Goal: Information Seeking & Learning: Check status

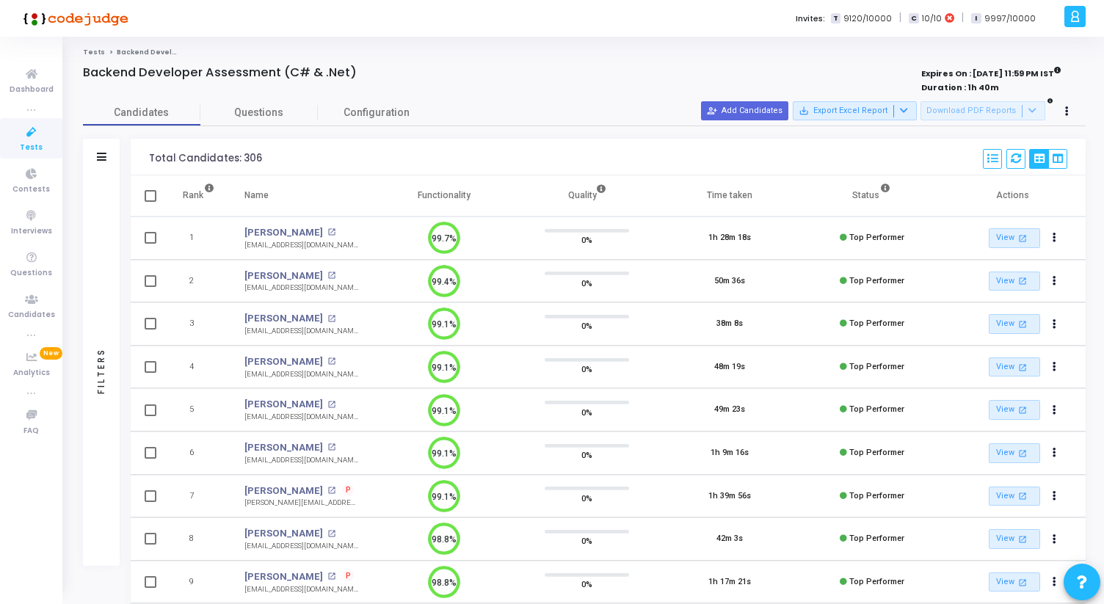
click at [34, 135] on icon at bounding box center [31, 132] width 31 height 18
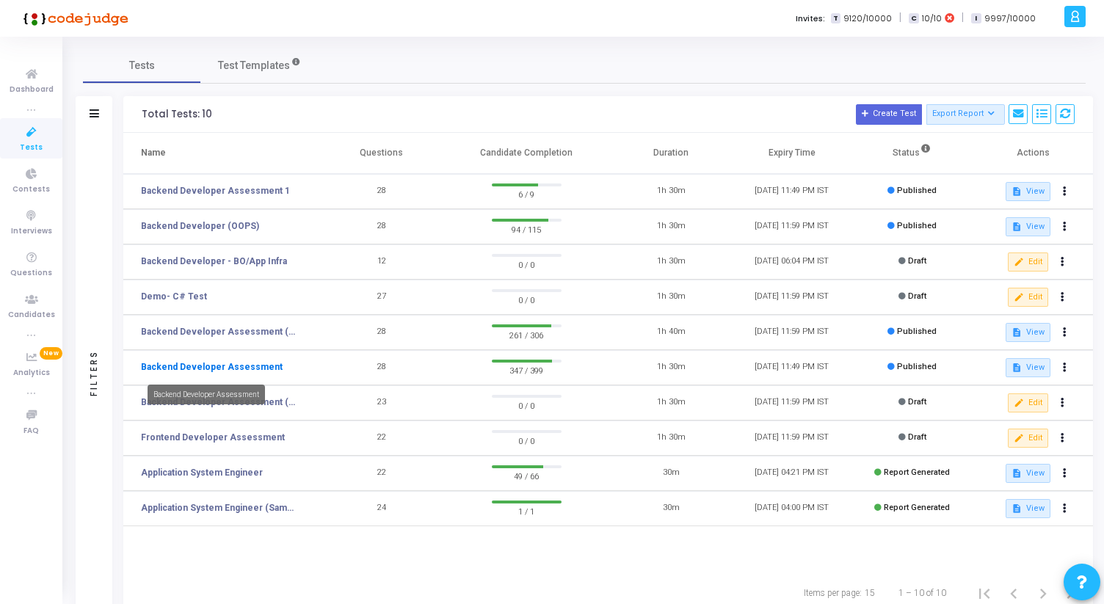
click at [264, 364] on link "Backend Developer Assessment" at bounding box center [212, 367] width 142 height 13
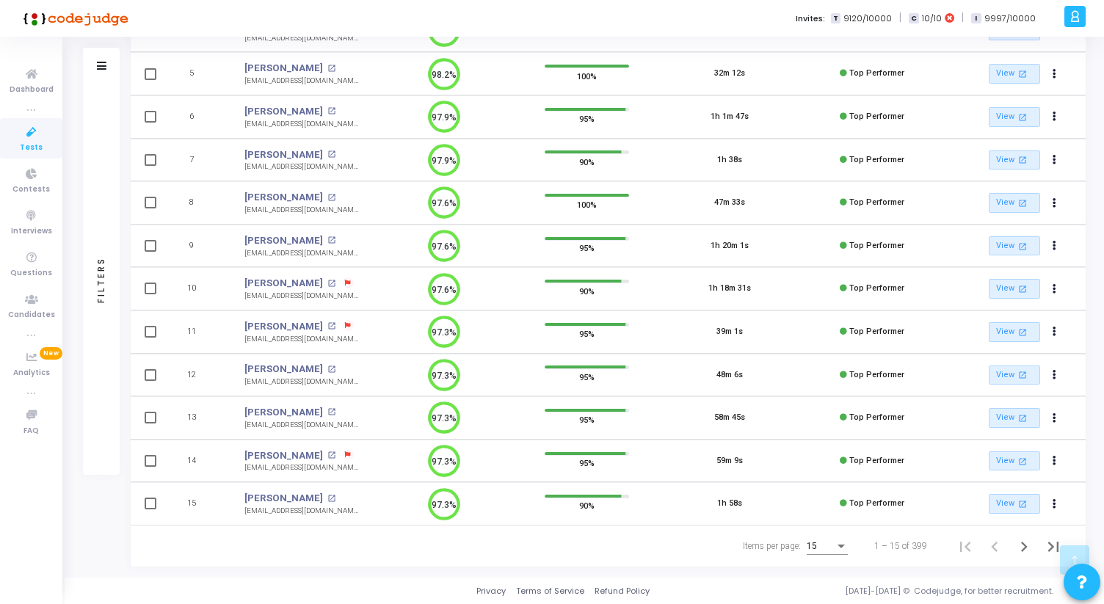
click at [837, 539] on div "15" at bounding box center [827, 543] width 41 height 24
click at [828, 539] on span "50" at bounding box center [828, 538] width 41 height 26
click at [1024, 538] on icon "Next page" at bounding box center [1024, 547] width 21 height 21
click at [1020, 546] on icon "Next page" at bounding box center [1024, 547] width 21 height 21
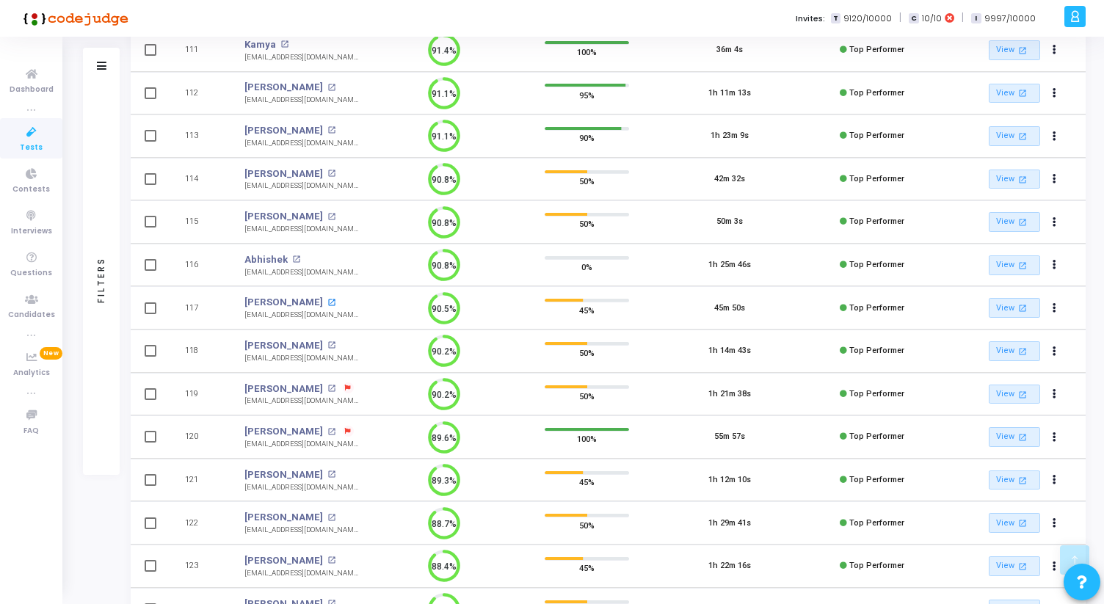
click at [332, 303] on mat-icon "open_in_new" at bounding box center [332, 303] width 8 height 8
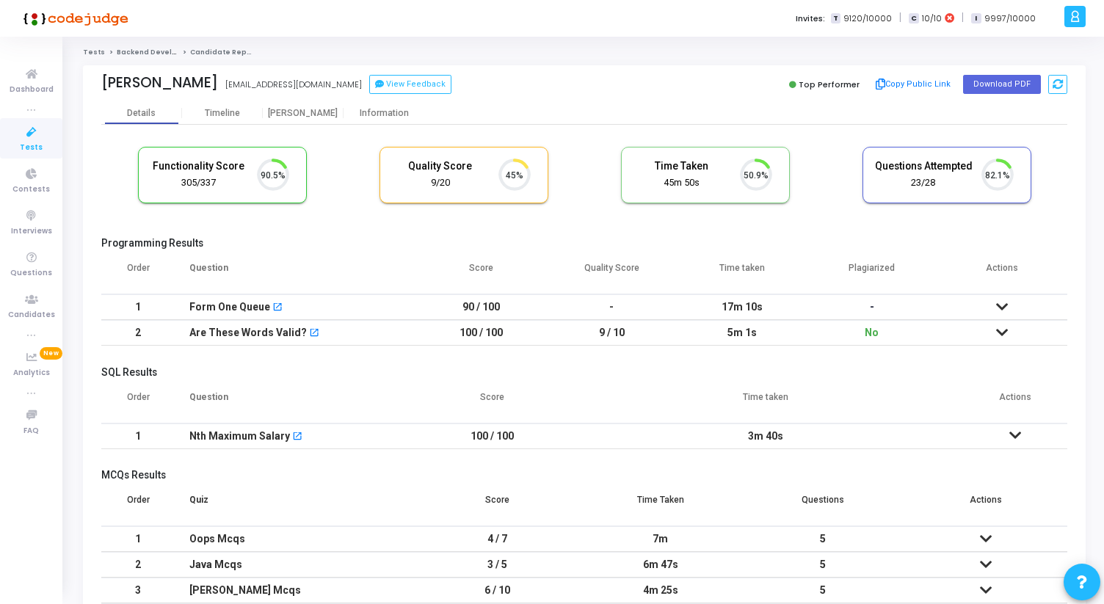
scroll to position [31, 37]
click at [295, 115] on div "[PERSON_NAME]" at bounding box center [303, 113] width 81 height 11
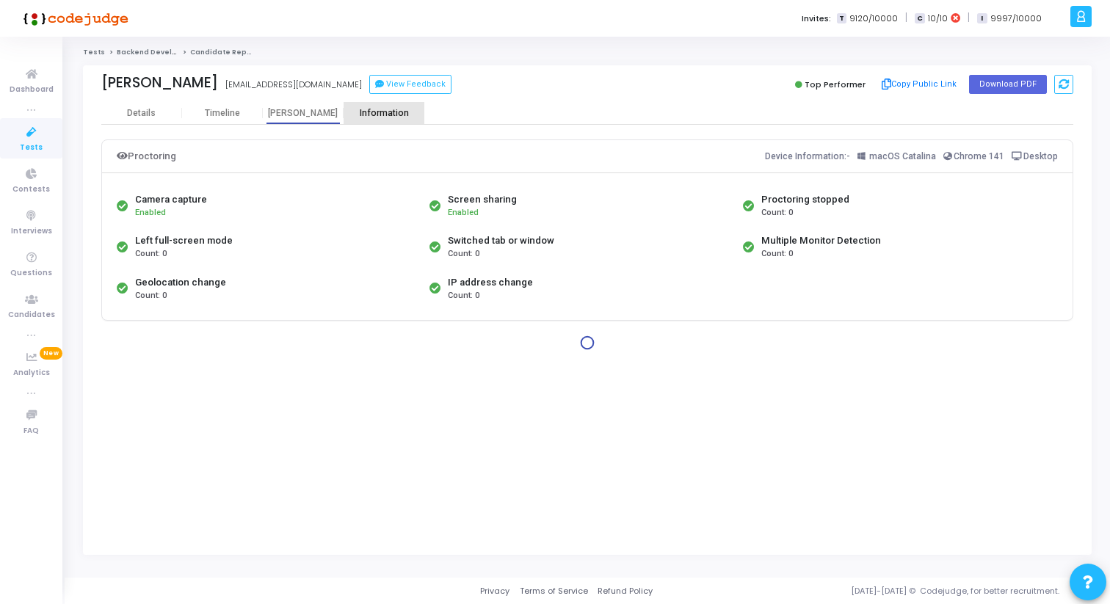
click at [352, 120] on div "Information" at bounding box center [384, 113] width 81 height 22
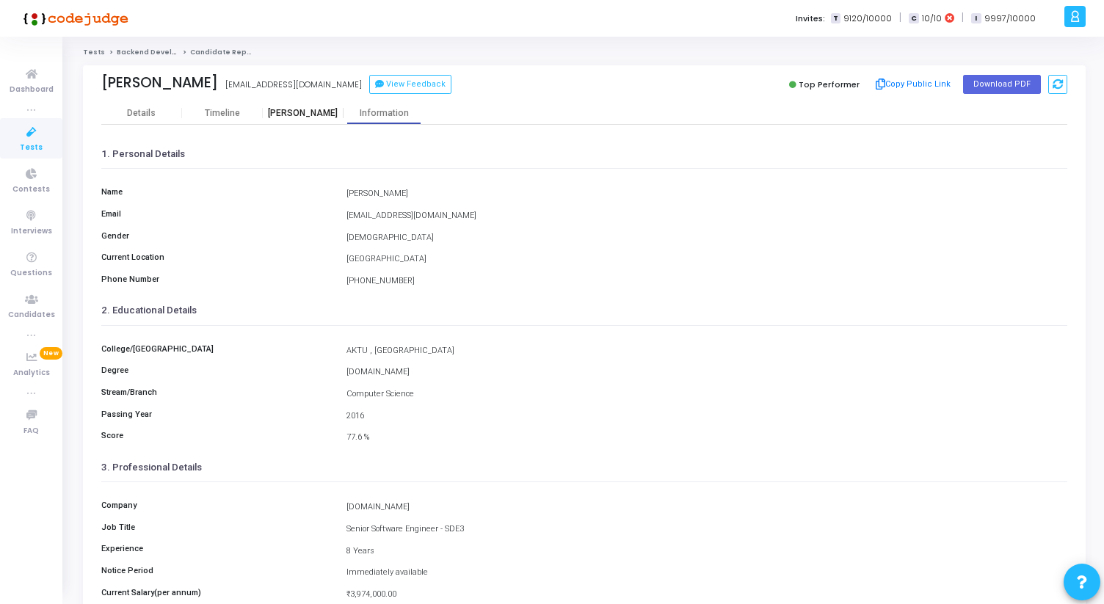
click at [303, 110] on div "[PERSON_NAME]" at bounding box center [303, 113] width 81 height 11
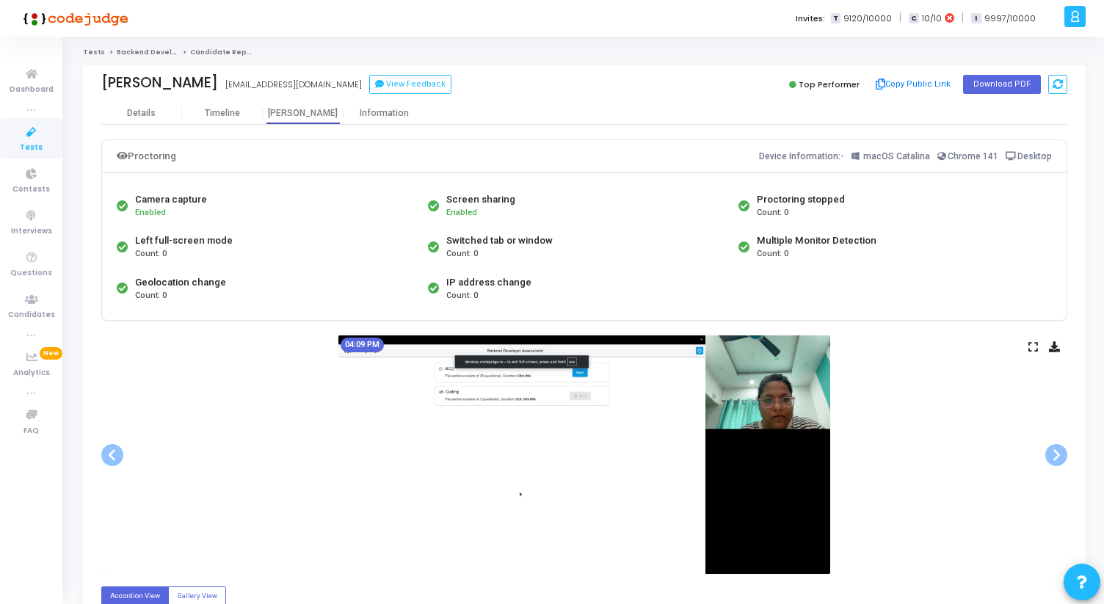
click at [1033, 348] on icon at bounding box center [1034, 347] width 10 height 8
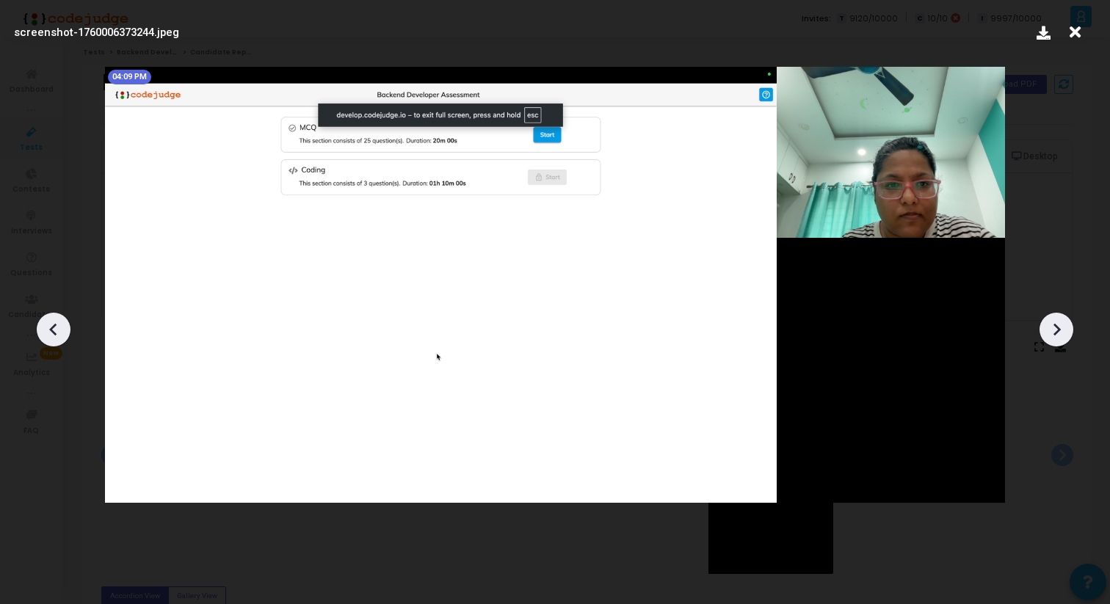
click at [1062, 328] on icon at bounding box center [1057, 330] width 22 height 22
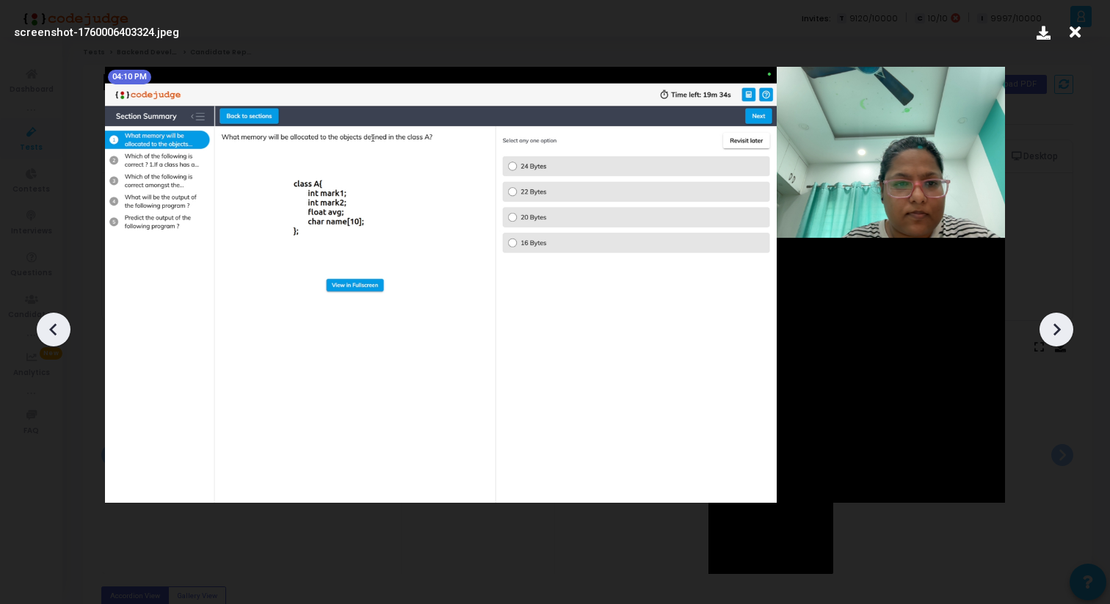
click at [1062, 328] on icon at bounding box center [1057, 330] width 22 height 22
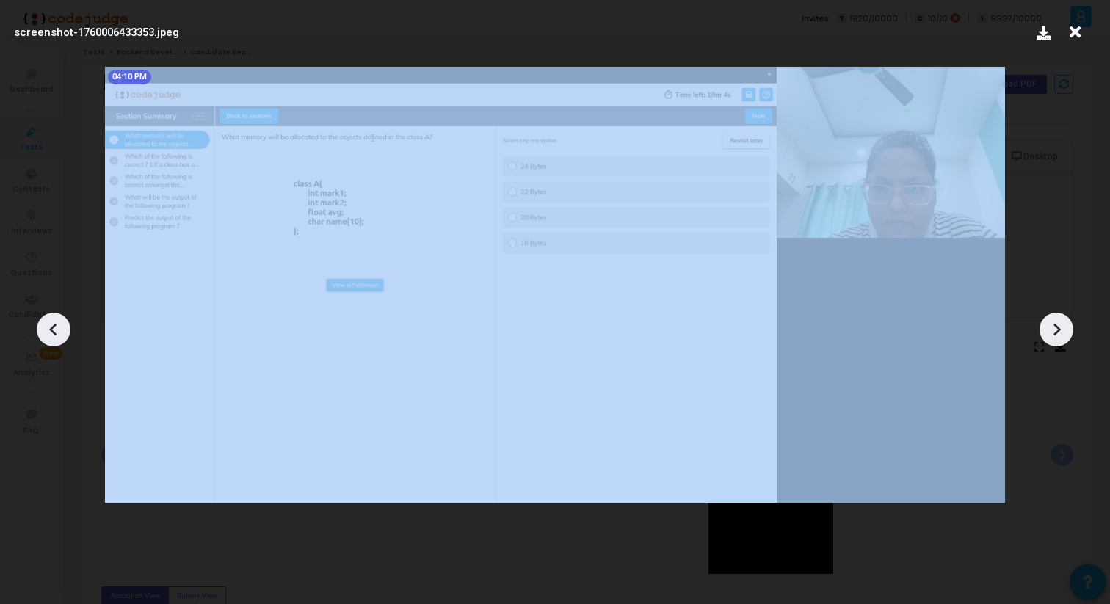
click at [1062, 328] on icon at bounding box center [1057, 330] width 22 height 22
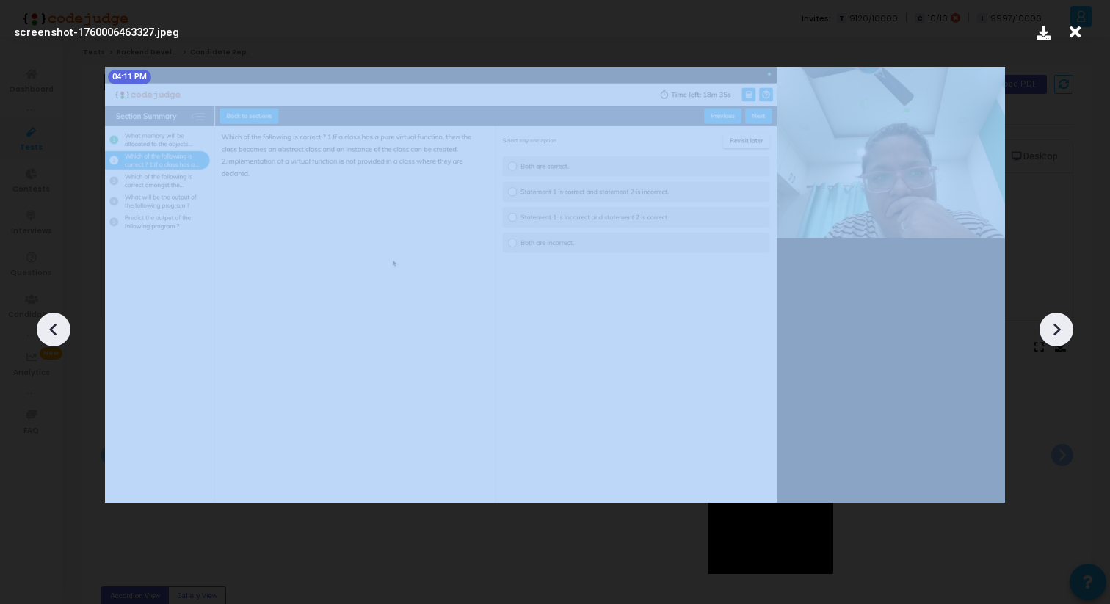
click at [1062, 328] on icon at bounding box center [1057, 330] width 22 height 22
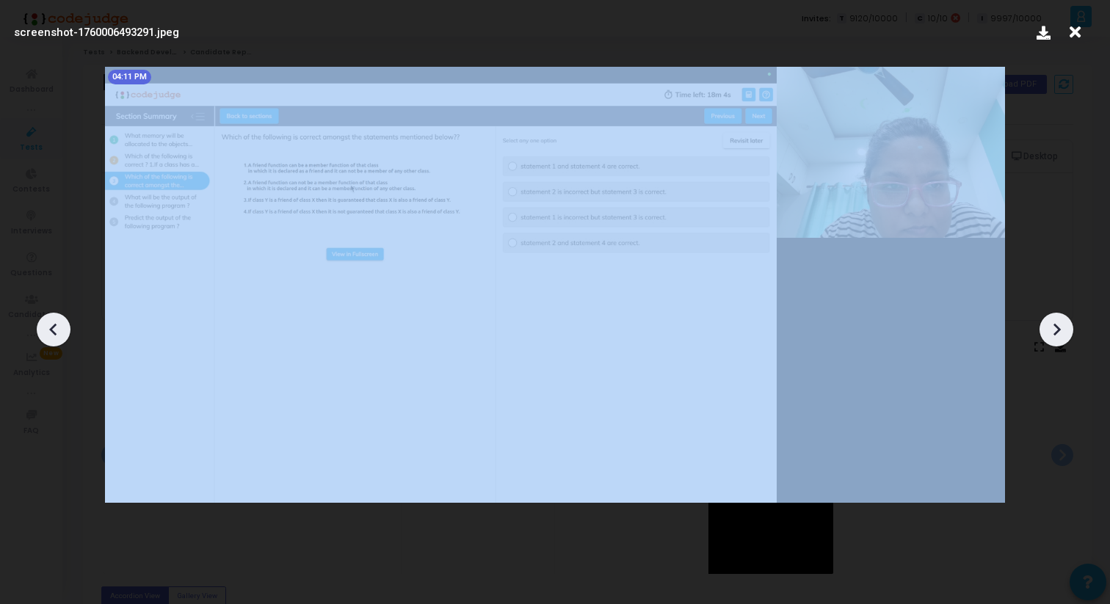
click at [1062, 328] on icon at bounding box center [1057, 330] width 22 height 22
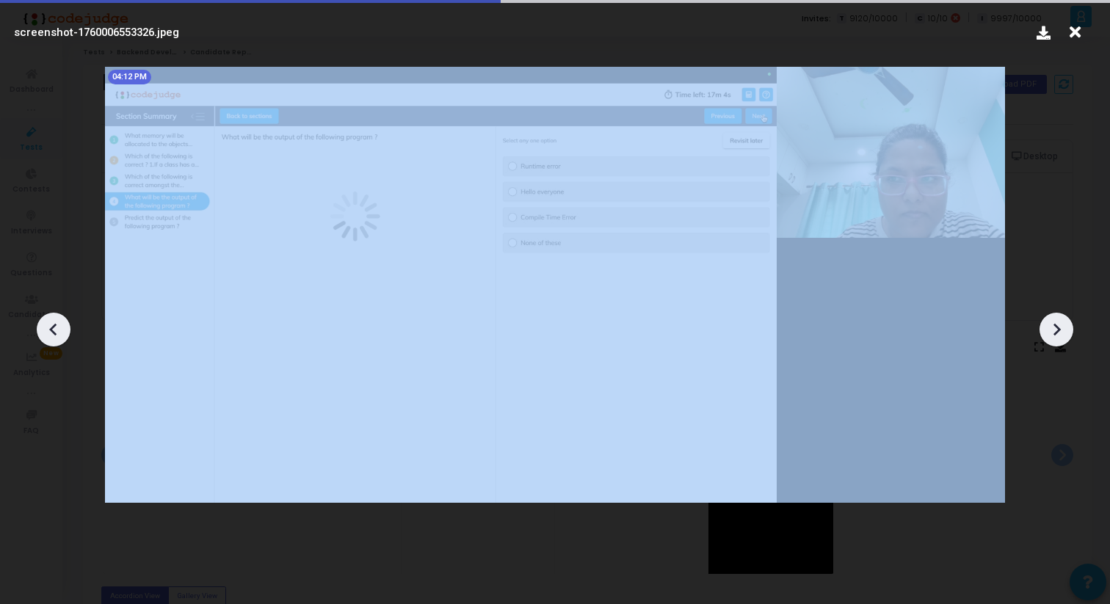
click at [1062, 328] on icon at bounding box center [1057, 330] width 22 height 22
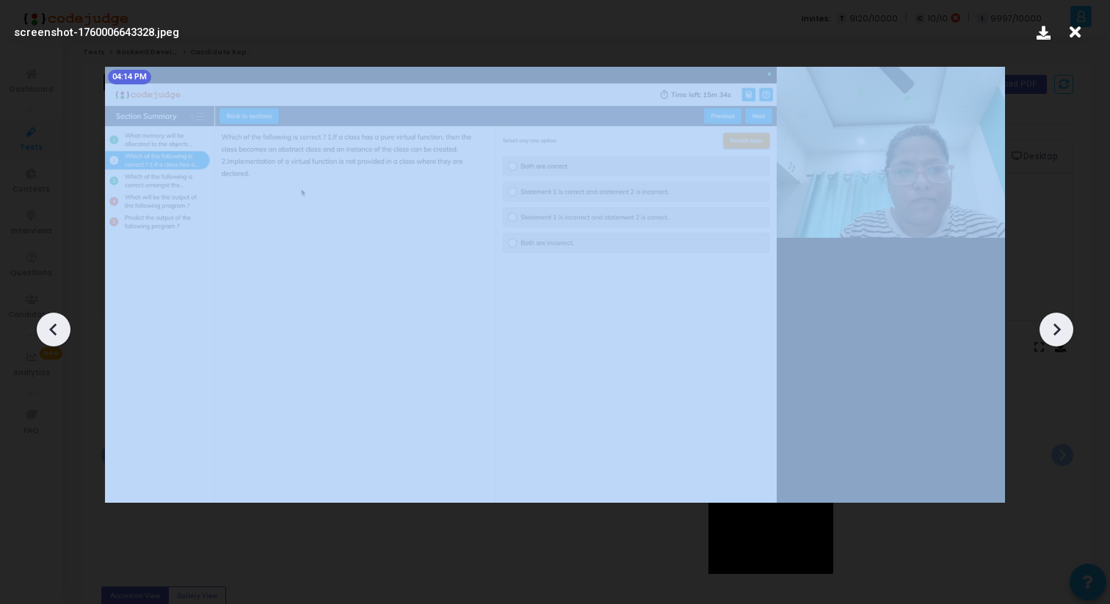
click at [1062, 328] on icon at bounding box center [1057, 330] width 22 height 22
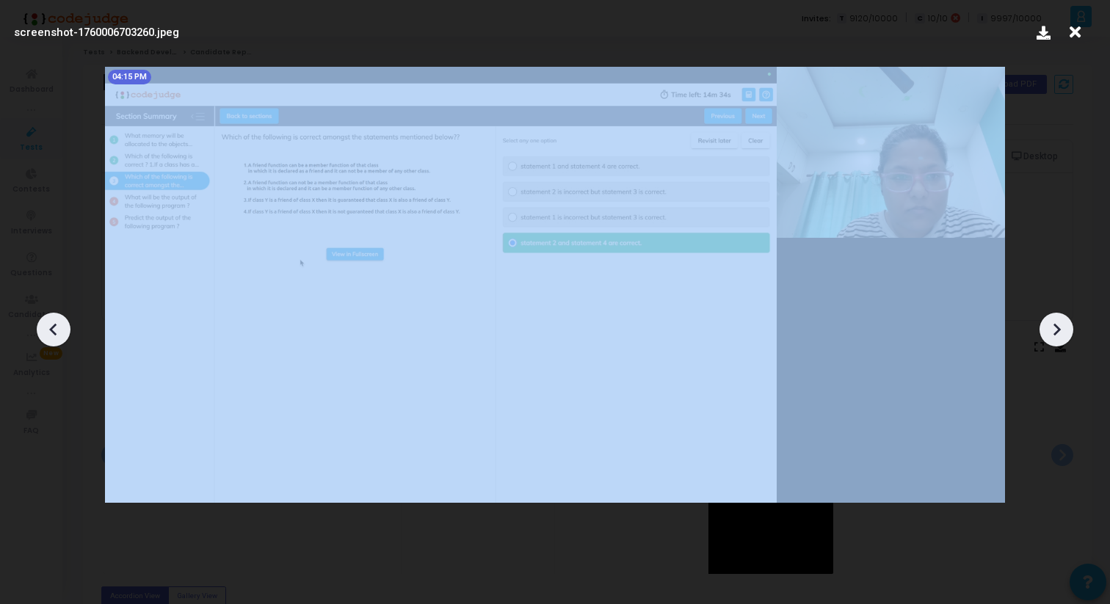
click at [1062, 328] on icon at bounding box center [1057, 330] width 22 height 22
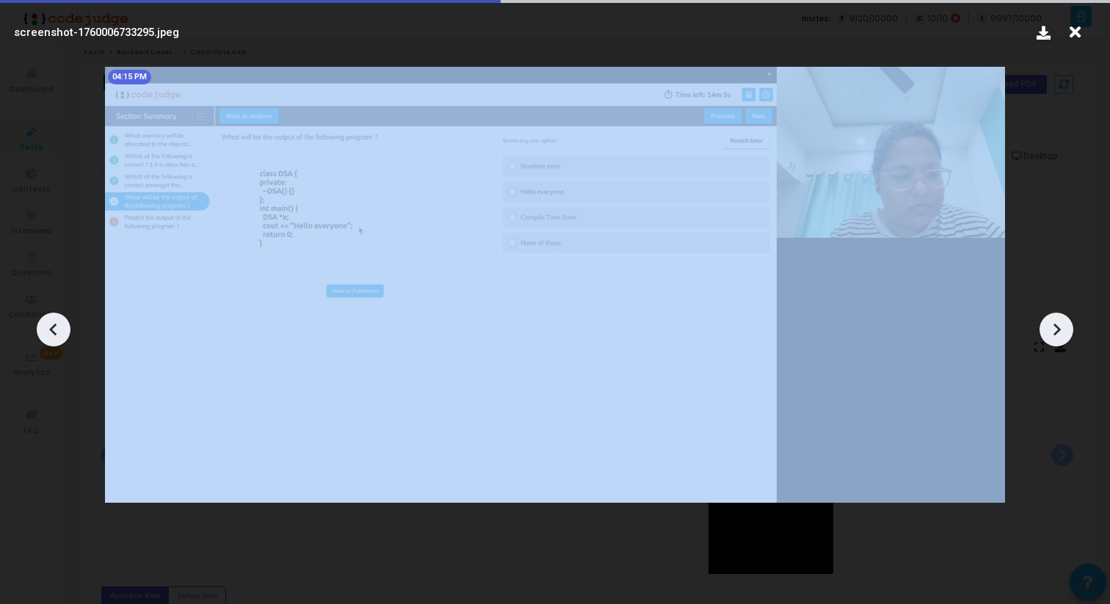
click at [1062, 328] on icon at bounding box center [1057, 330] width 22 height 22
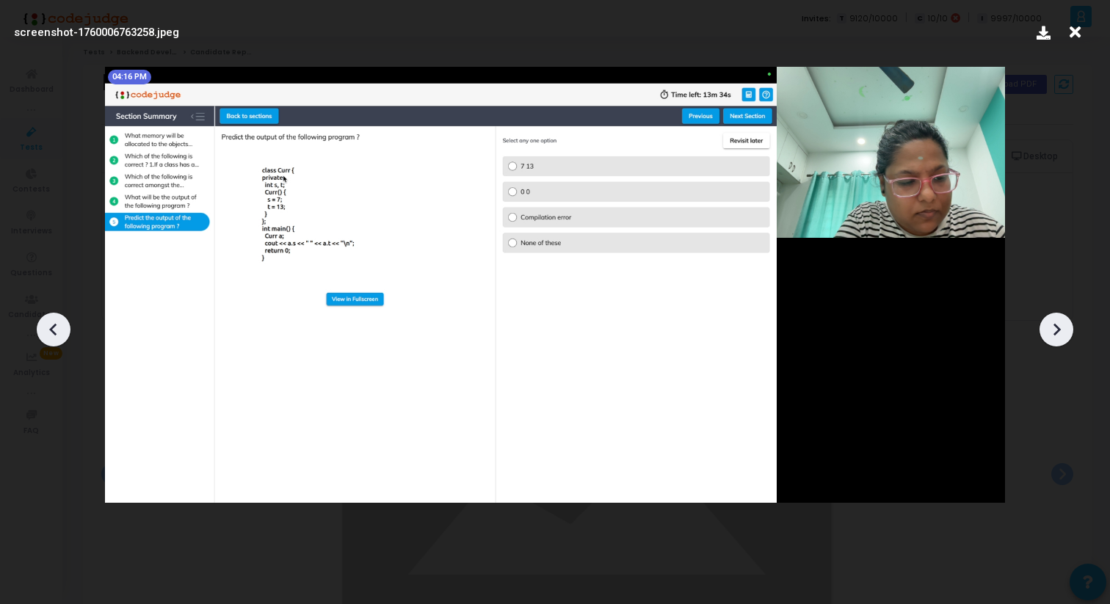
click at [1053, 330] on icon at bounding box center [1057, 330] width 22 height 22
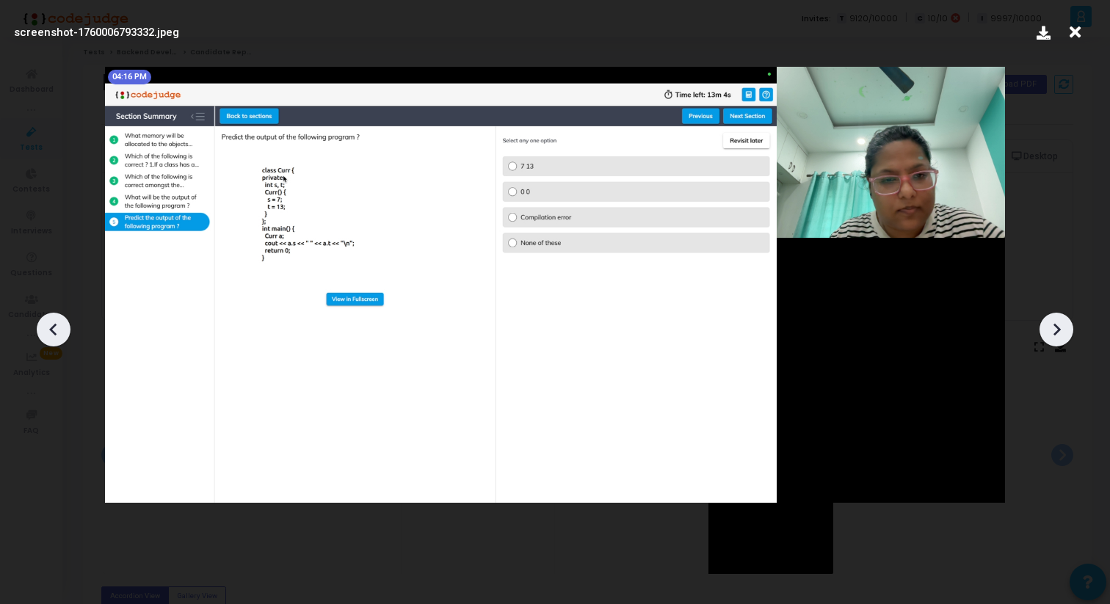
click at [1053, 330] on icon at bounding box center [1057, 330] width 22 height 22
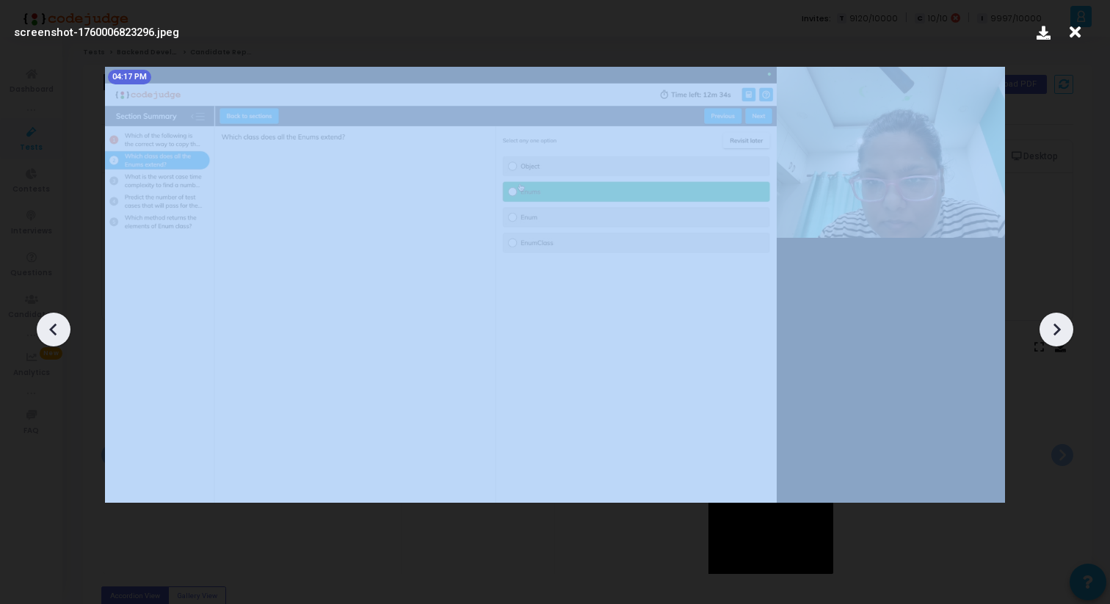
click at [1053, 330] on icon at bounding box center [1057, 330] width 22 height 22
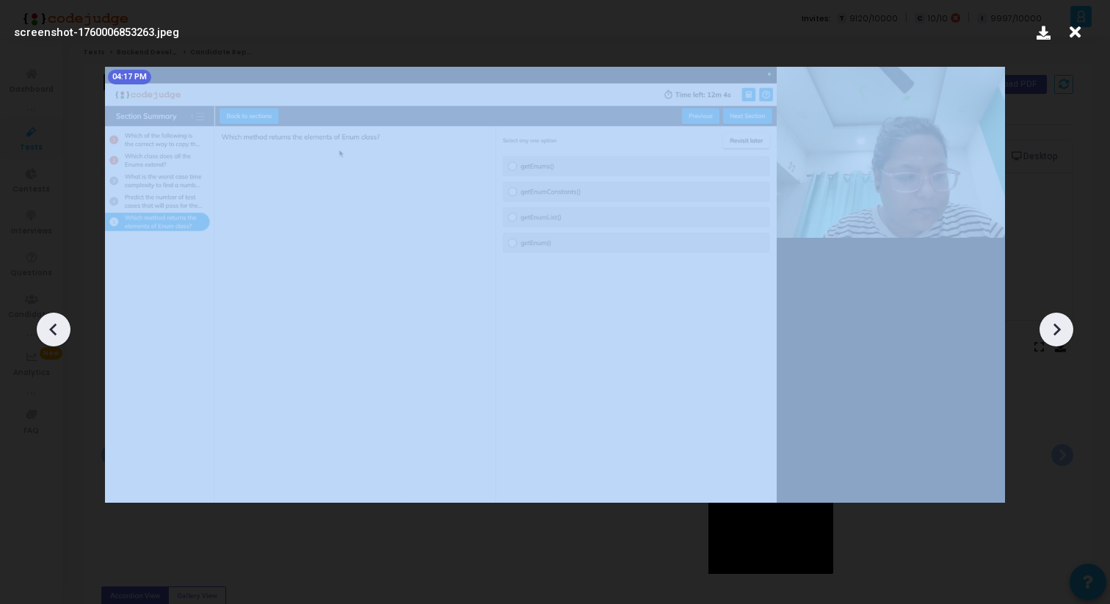
click at [1053, 330] on icon at bounding box center [1057, 330] width 22 height 22
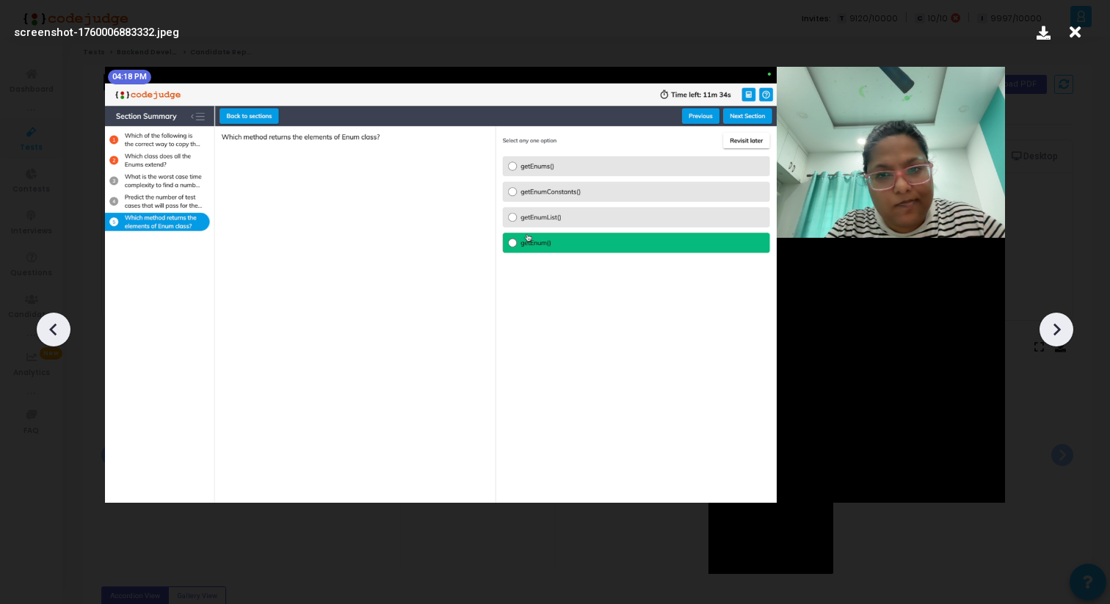
click at [1054, 331] on icon at bounding box center [1057, 330] width 22 height 22
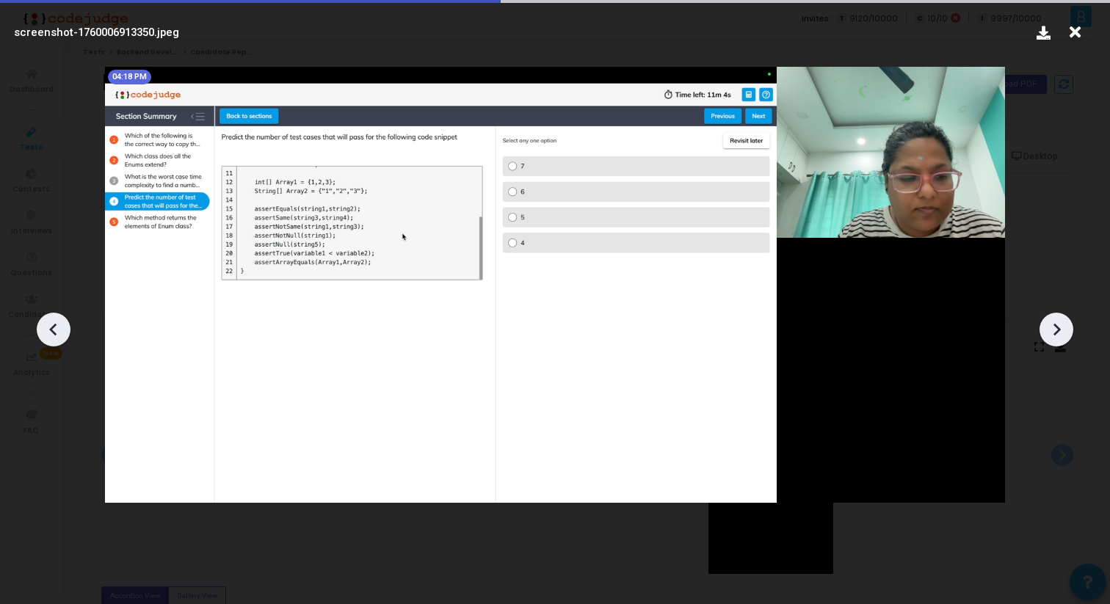
click at [1054, 331] on icon at bounding box center [1057, 330] width 22 height 22
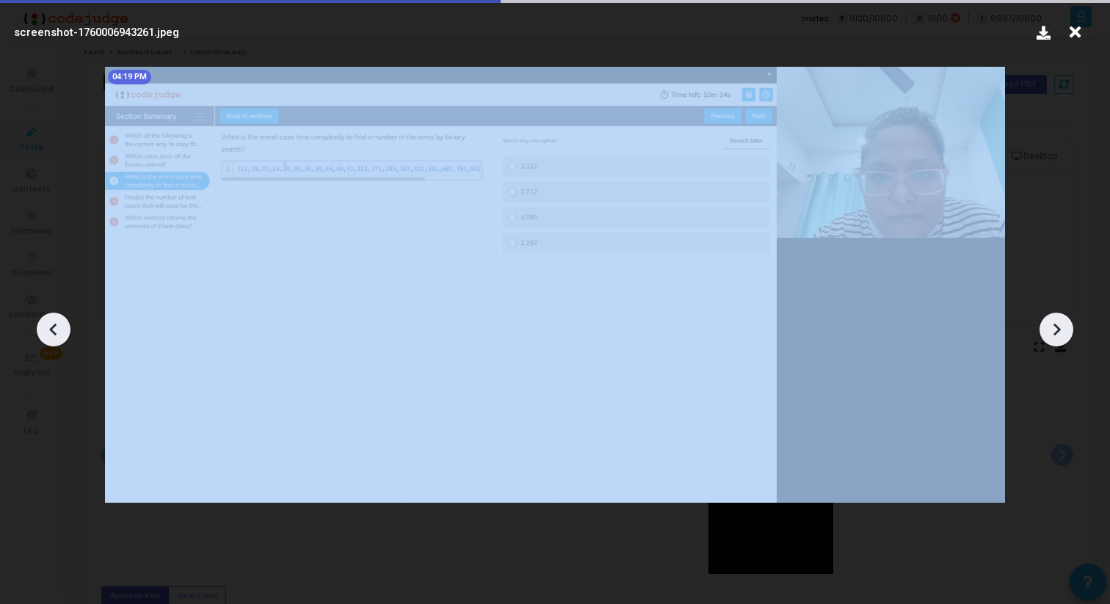
click at [1054, 331] on icon at bounding box center [1057, 330] width 22 height 22
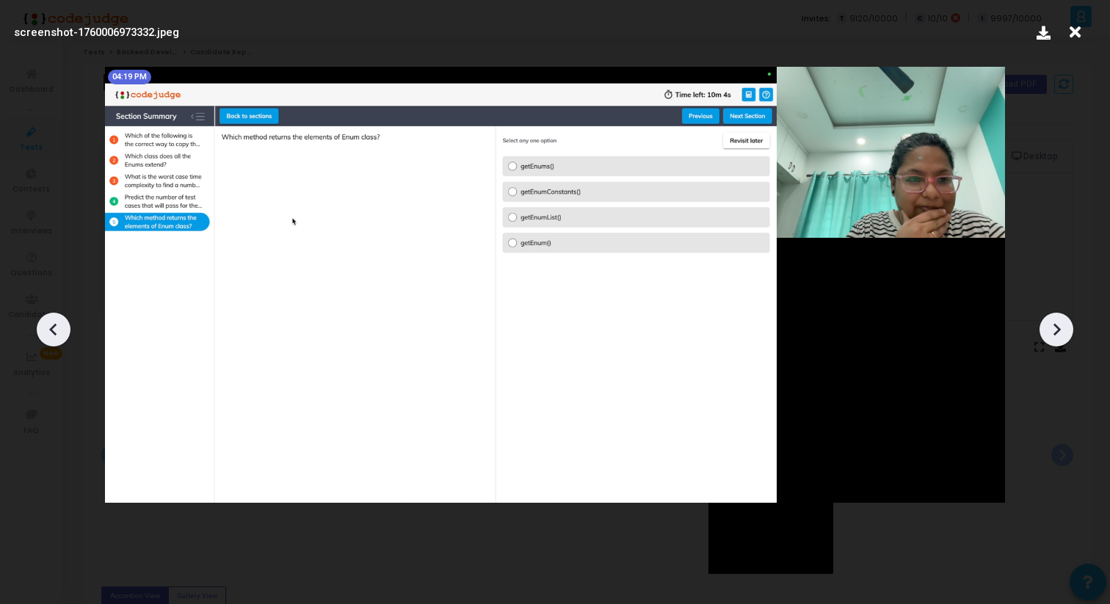
click at [1054, 331] on icon at bounding box center [1057, 330] width 22 height 22
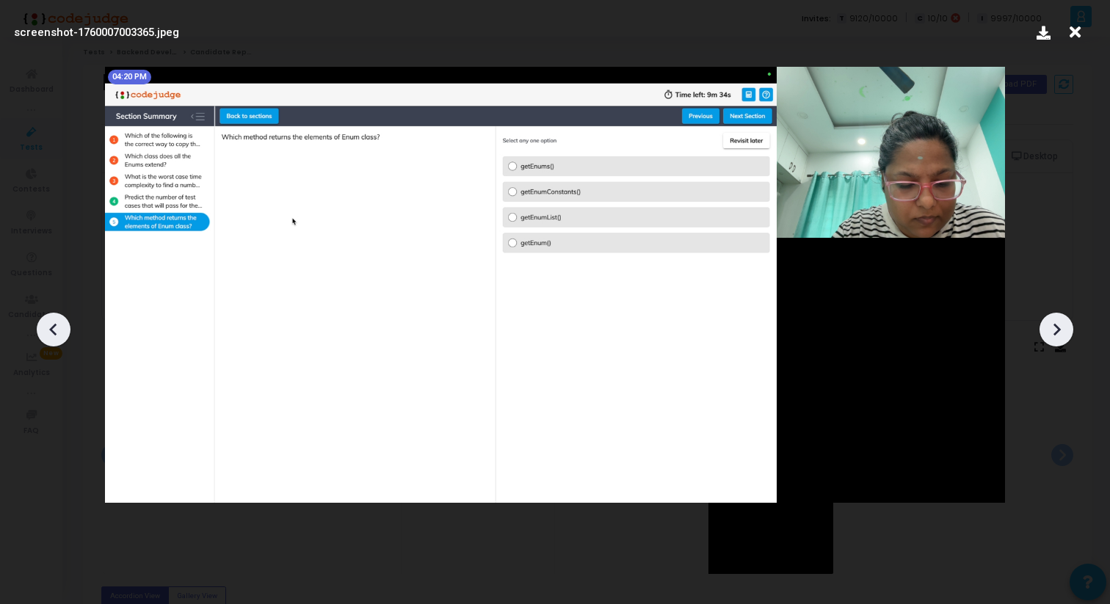
click at [1055, 333] on icon at bounding box center [1057, 329] width 7 height 12
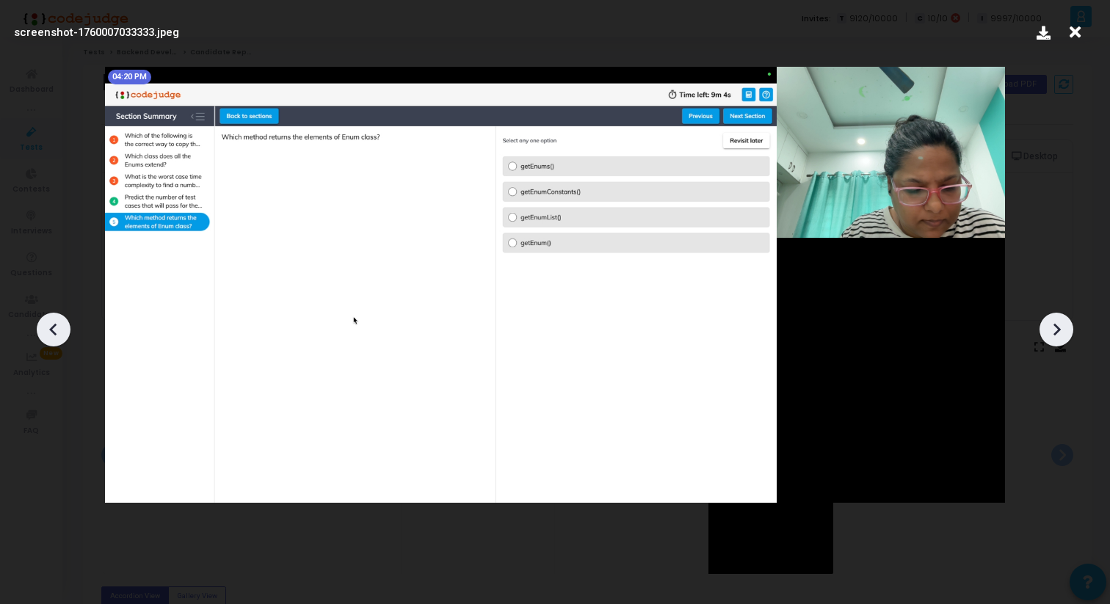
click at [1055, 335] on icon at bounding box center [1057, 330] width 22 height 22
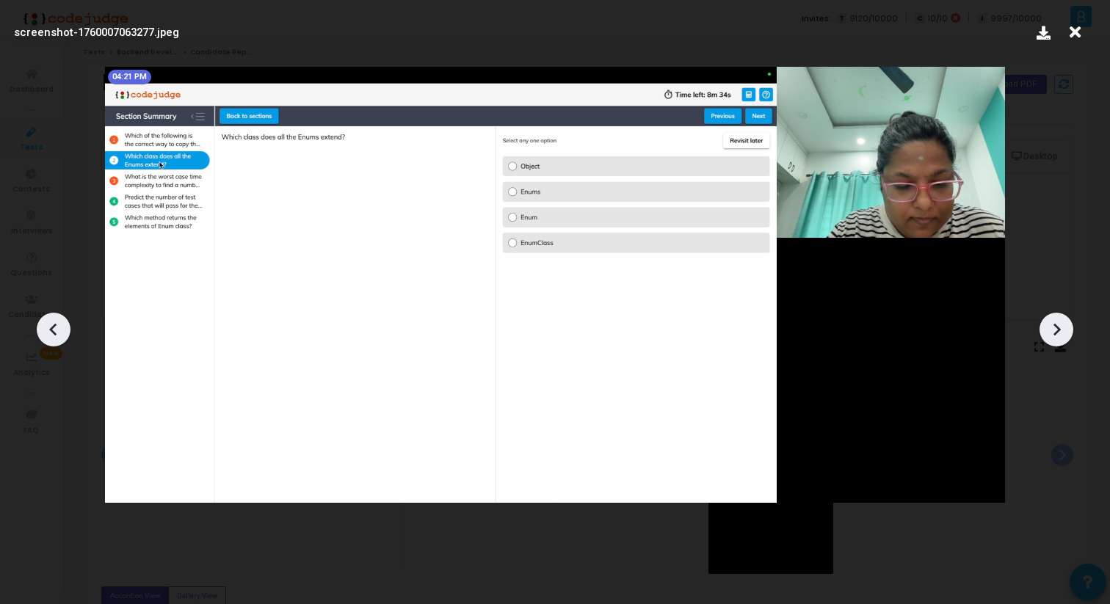
click at [1055, 335] on icon at bounding box center [1057, 330] width 22 height 22
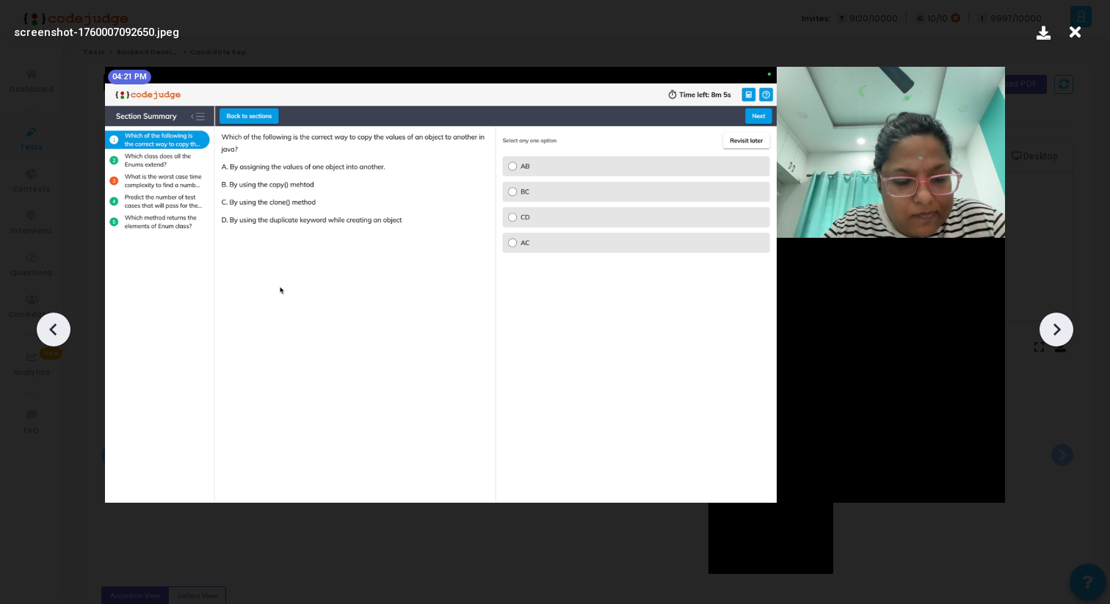
click at [1048, 330] on icon at bounding box center [1057, 330] width 22 height 22
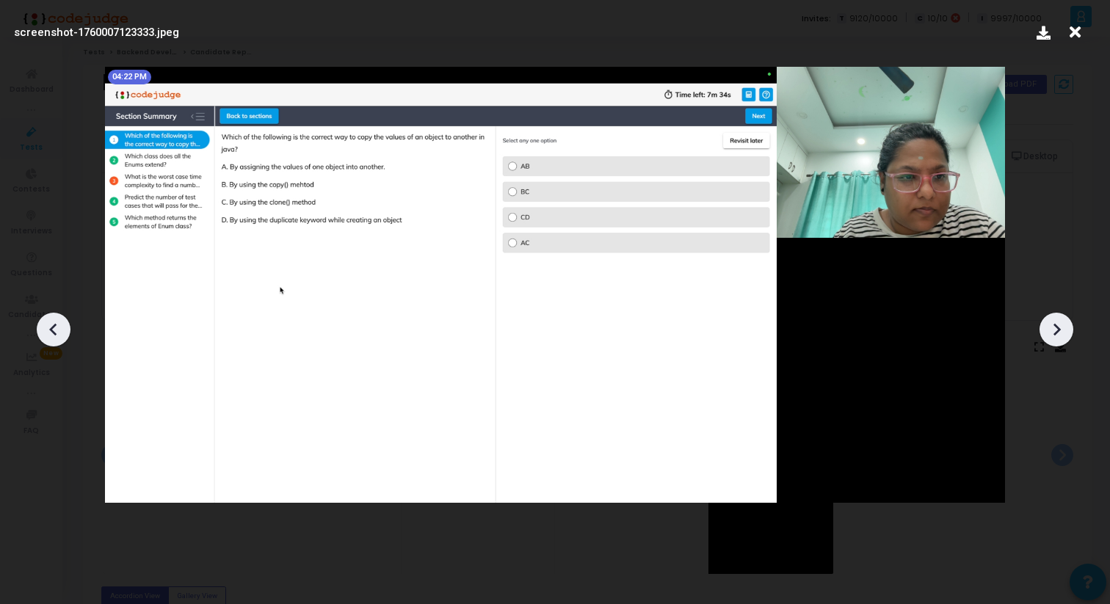
click at [1048, 330] on icon at bounding box center [1057, 330] width 22 height 22
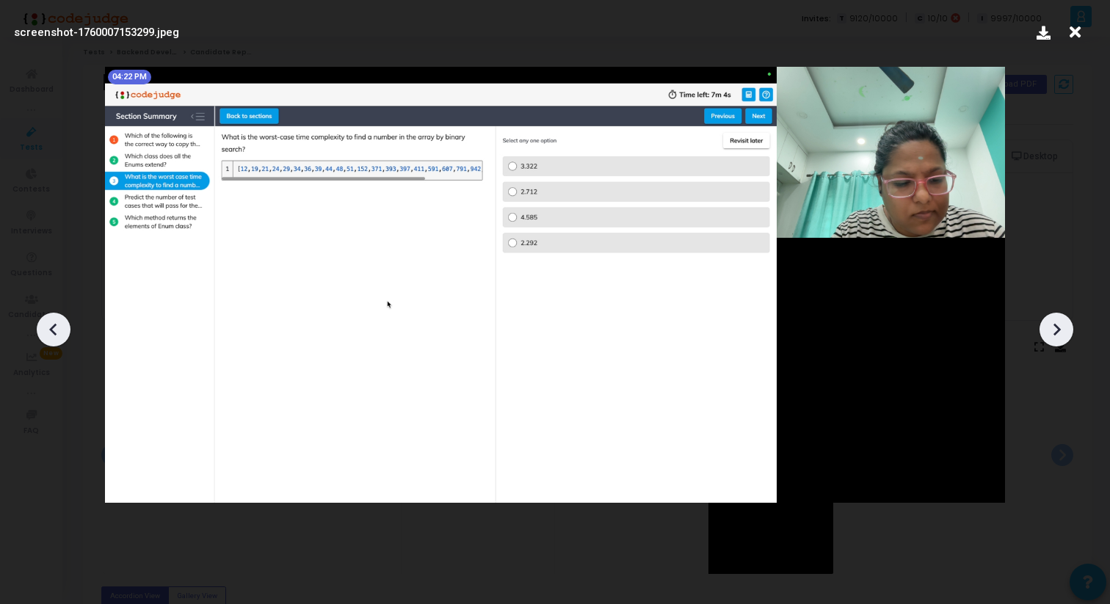
click at [1048, 330] on icon at bounding box center [1057, 330] width 22 height 22
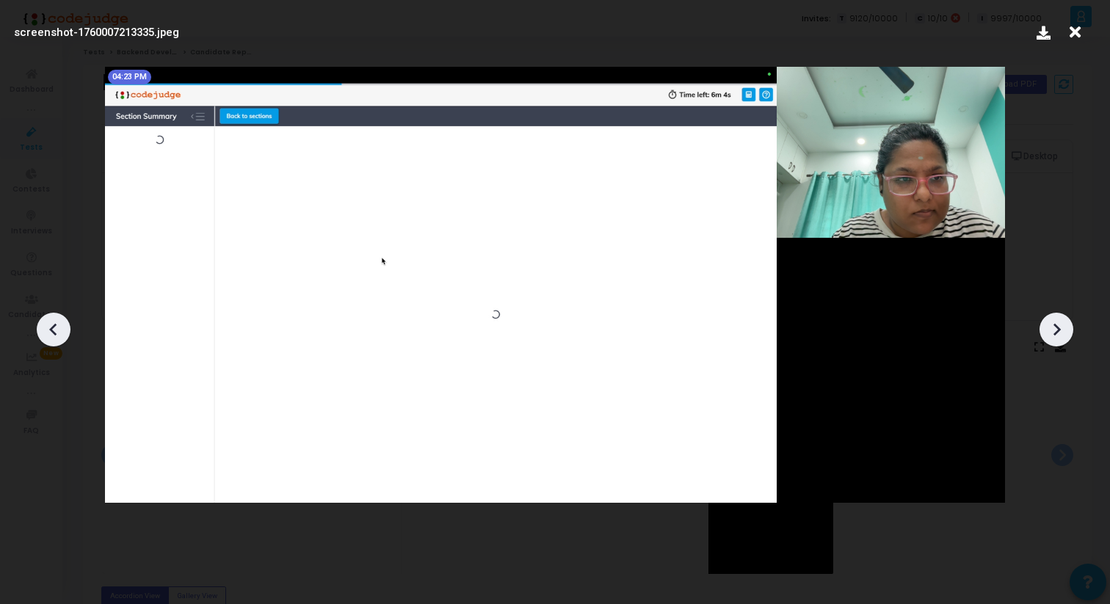
click at [1048, 330] on icon at bounding box center [1057, 330] width 22 height 22
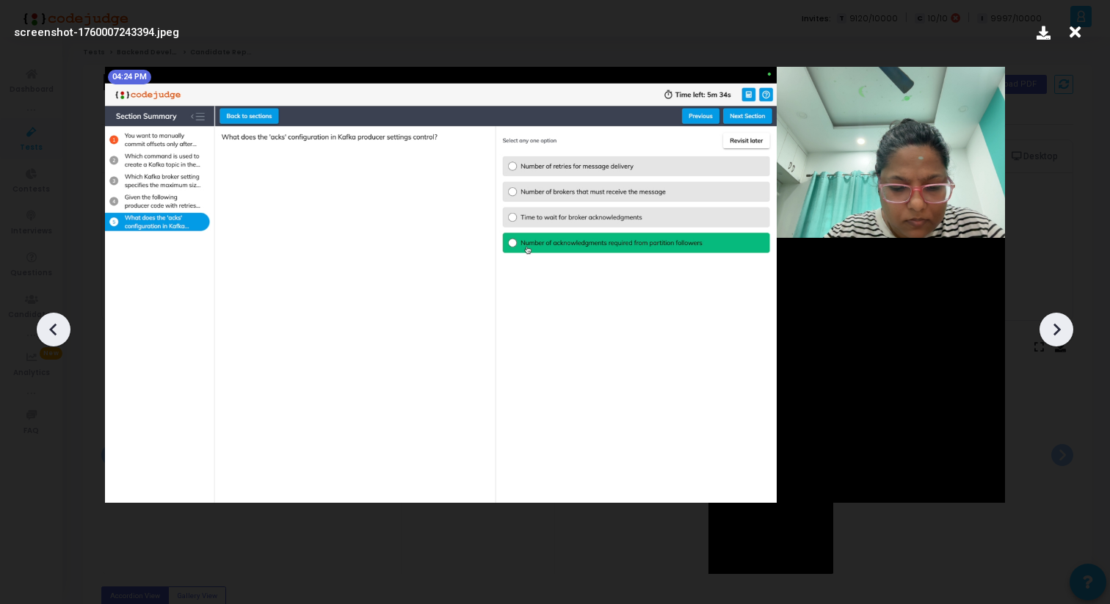
click at [1049, 330] on icon at bounding box center [1057, 330] width 22 height 22
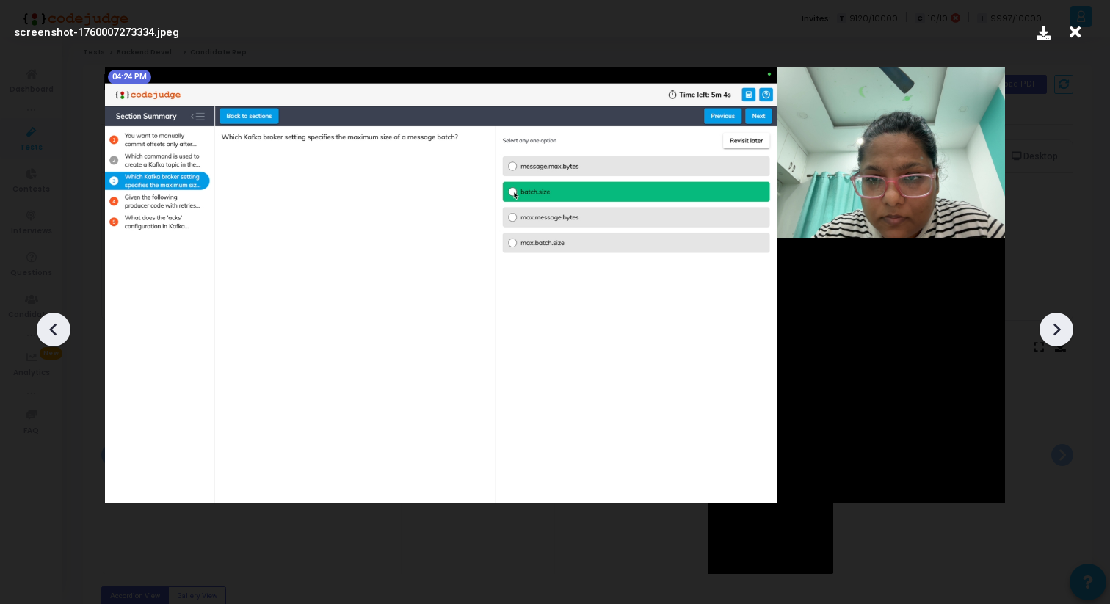
click at [1049, 330] on icon at bounding box center [1057, 330] width 22 height 22
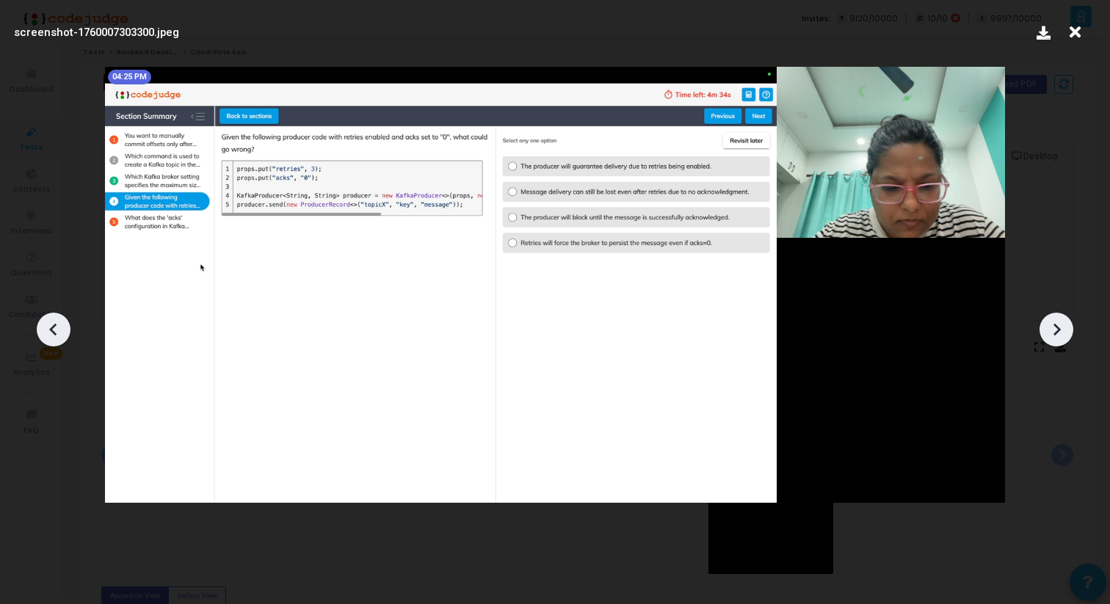
click at [1049, 330] on icon at bounding box center [1057, 330] width 22 height 22
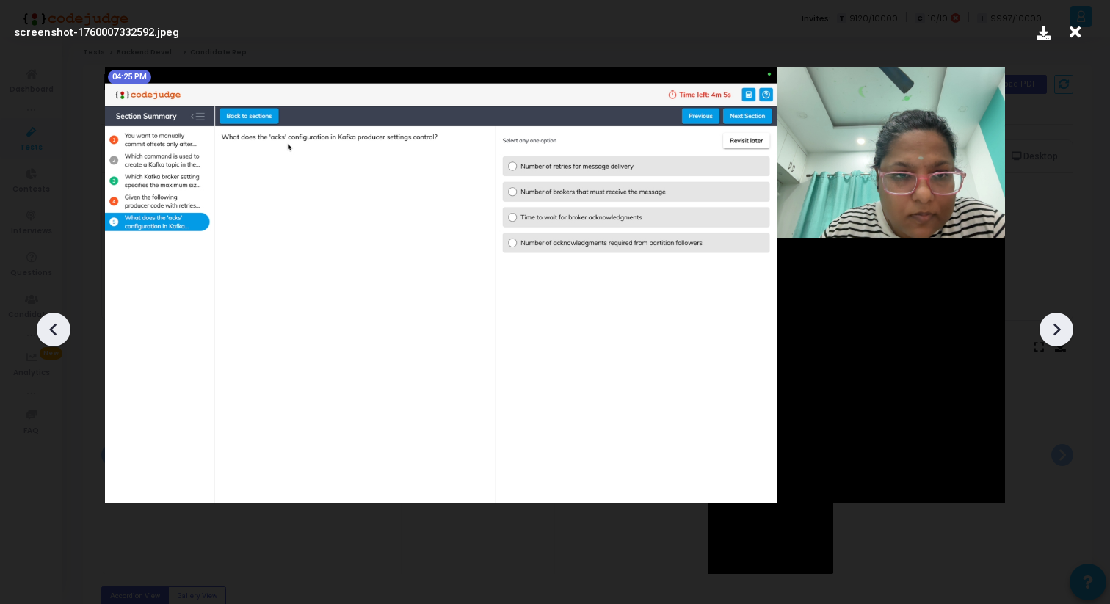
click at [1049, 330] on icon at bounding box center [1057, 330] width 22 height 22
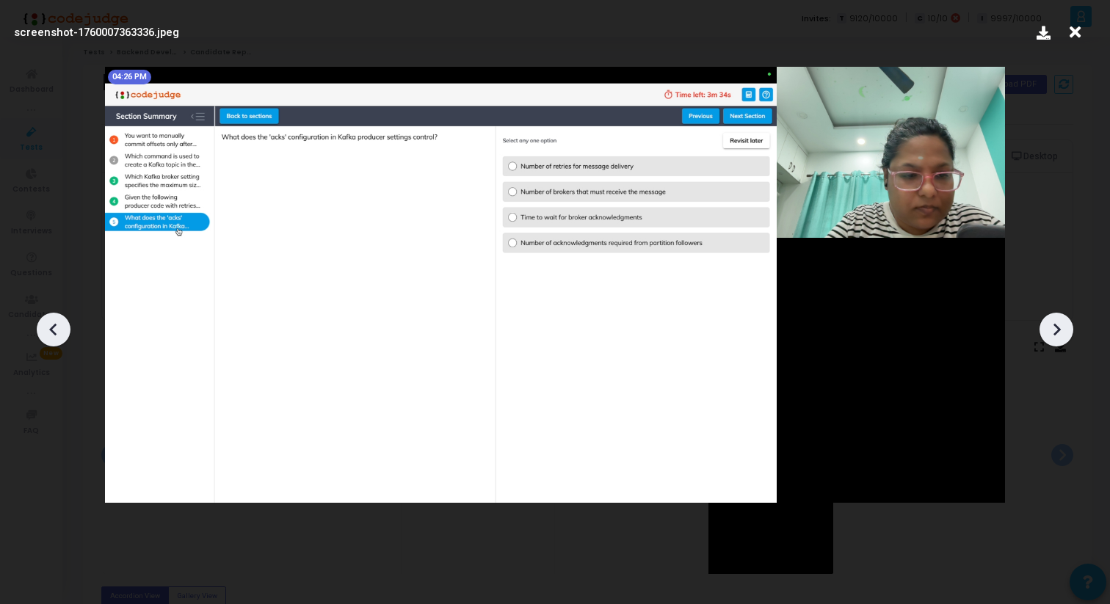
click at [1049, 330] on icon at bounding box center [1057, 330] width 22 height 22
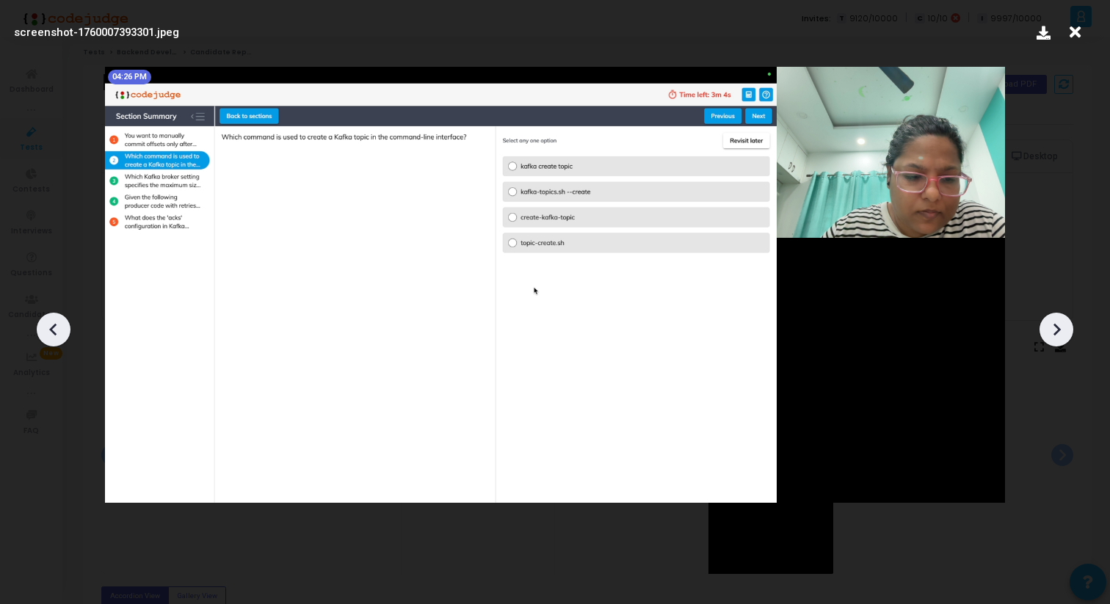
click at [1049, 330] on icon at bounding box center [1057, 330] width 22 height 22
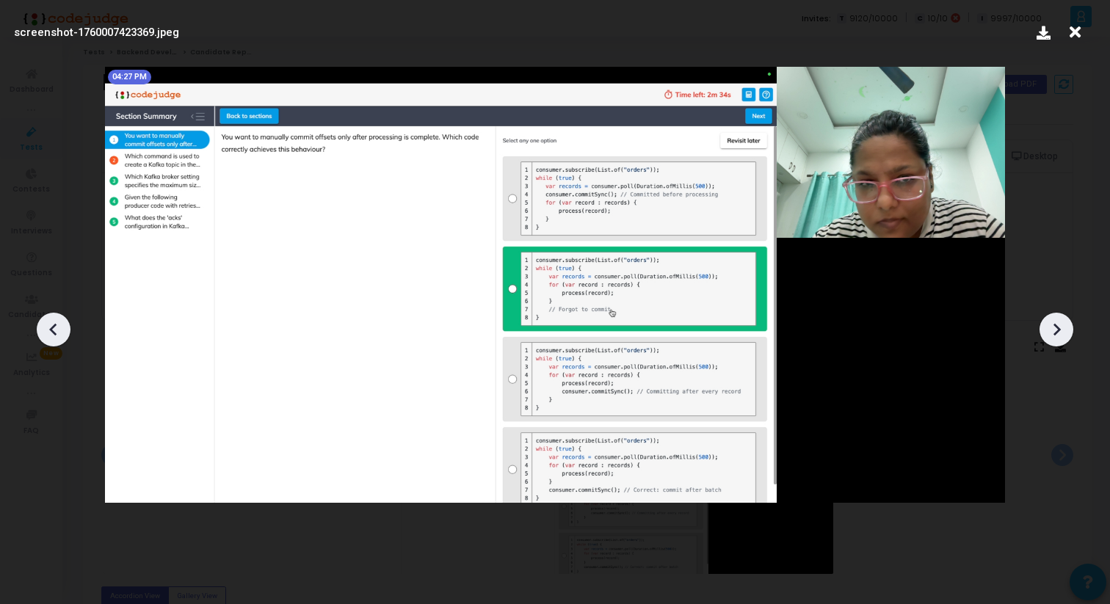
click at [1076, 34] on icon at bounding box center [1075, 32] width 23 height 28
